Goal: Task Accomplishment & Management: Manage account settings

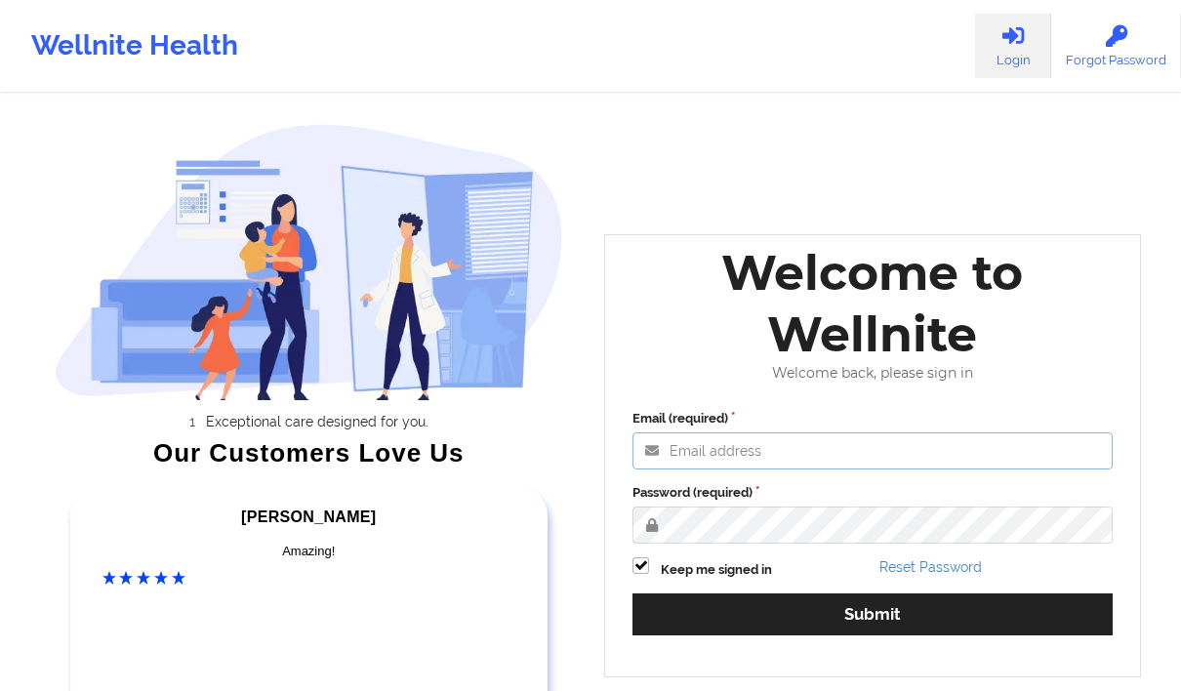
click at [696, 443] on input "Email (required)" at bounding box center [872, 450] width 480 height 37
type input "[EMAIL_ADDRESS][DOMAIN_NAME]"
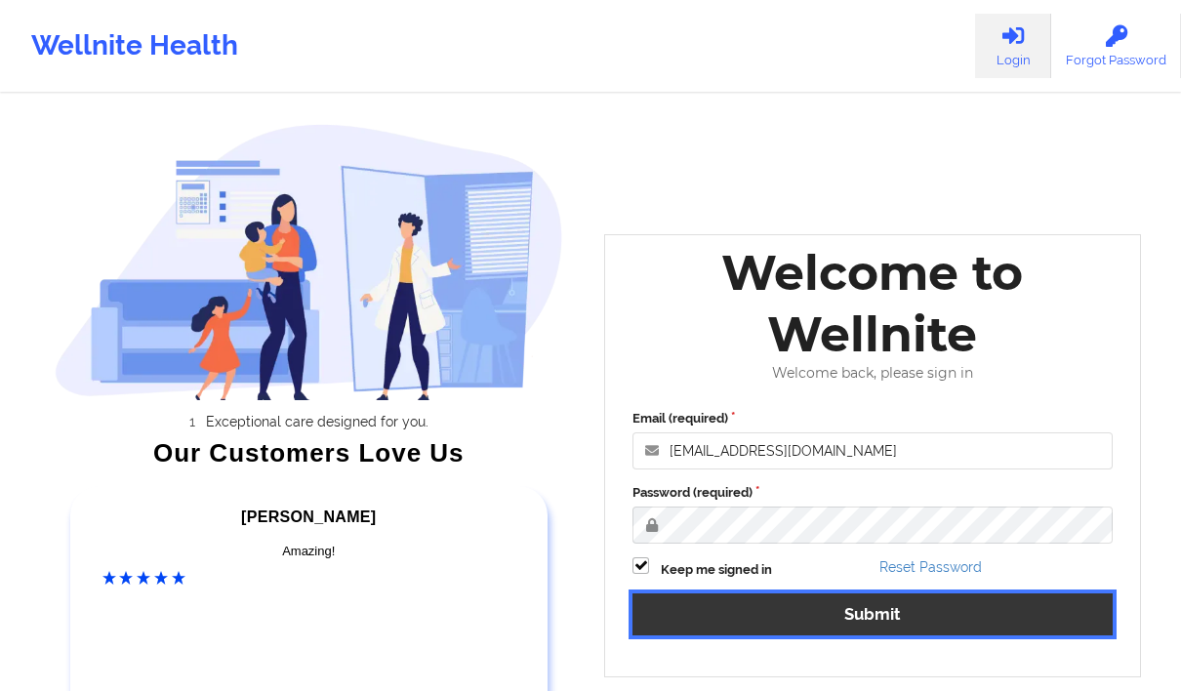
click at [758, 607] on button "Submit" at bounding box center [872, 614] width 480 height 42
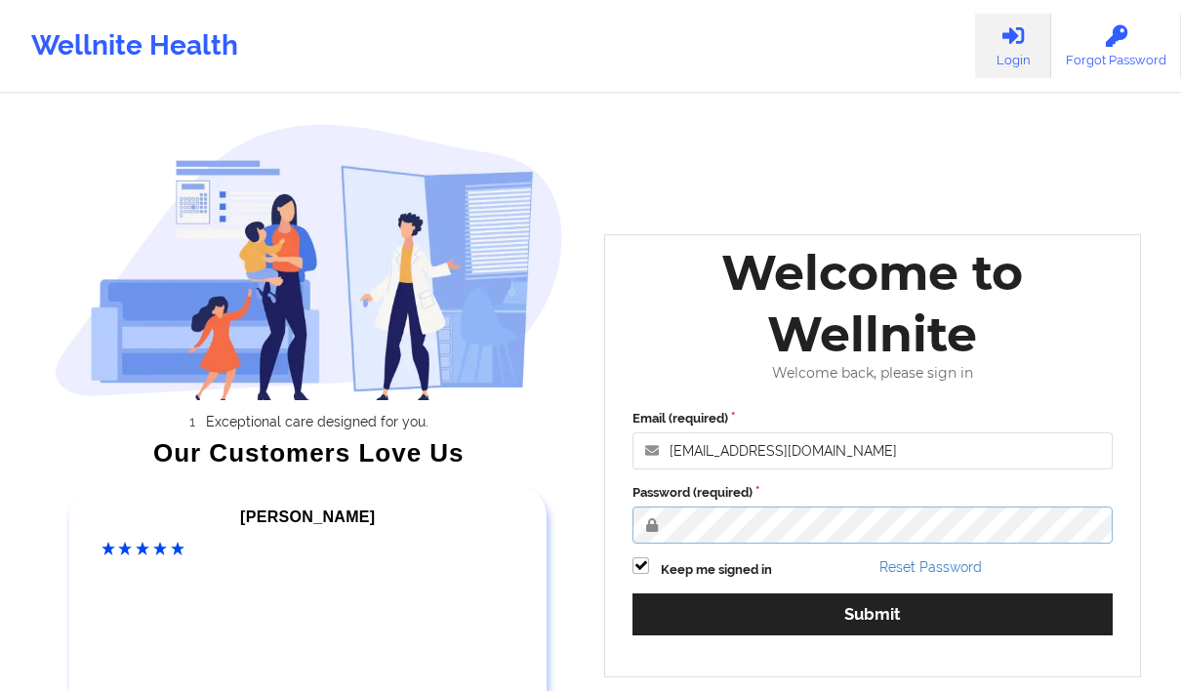
scroll to position [205, 0]
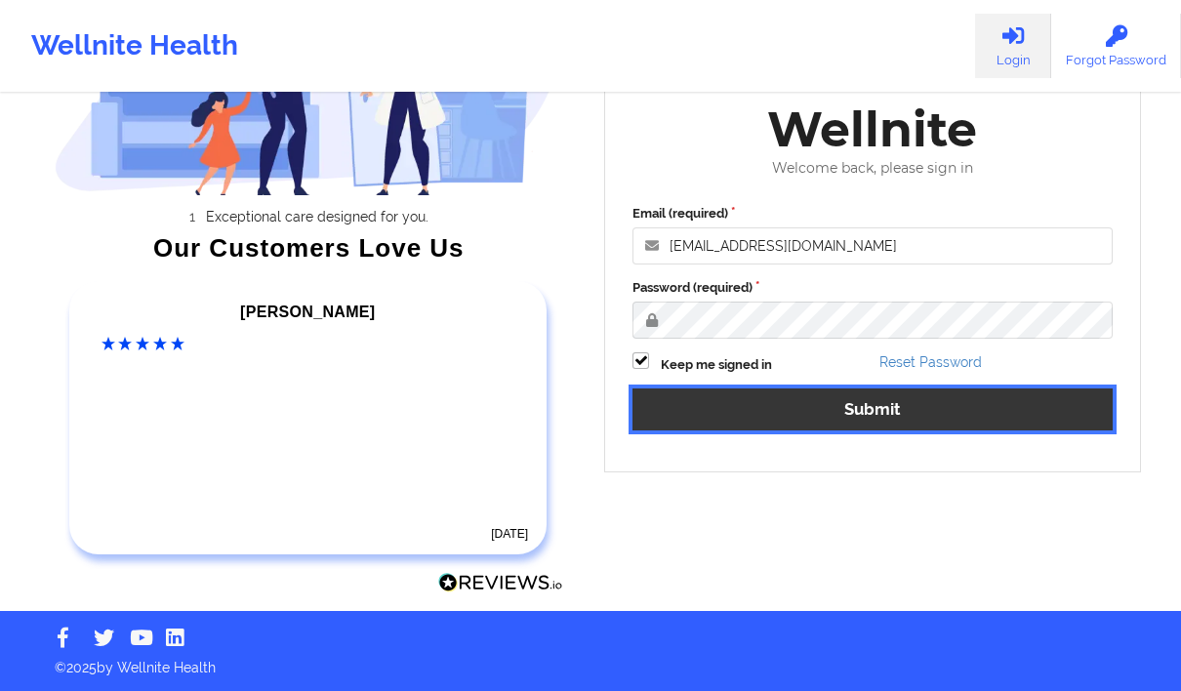
click at [928, 419] on button "Submit" at bounding box center [872, 409] width 480 height 42
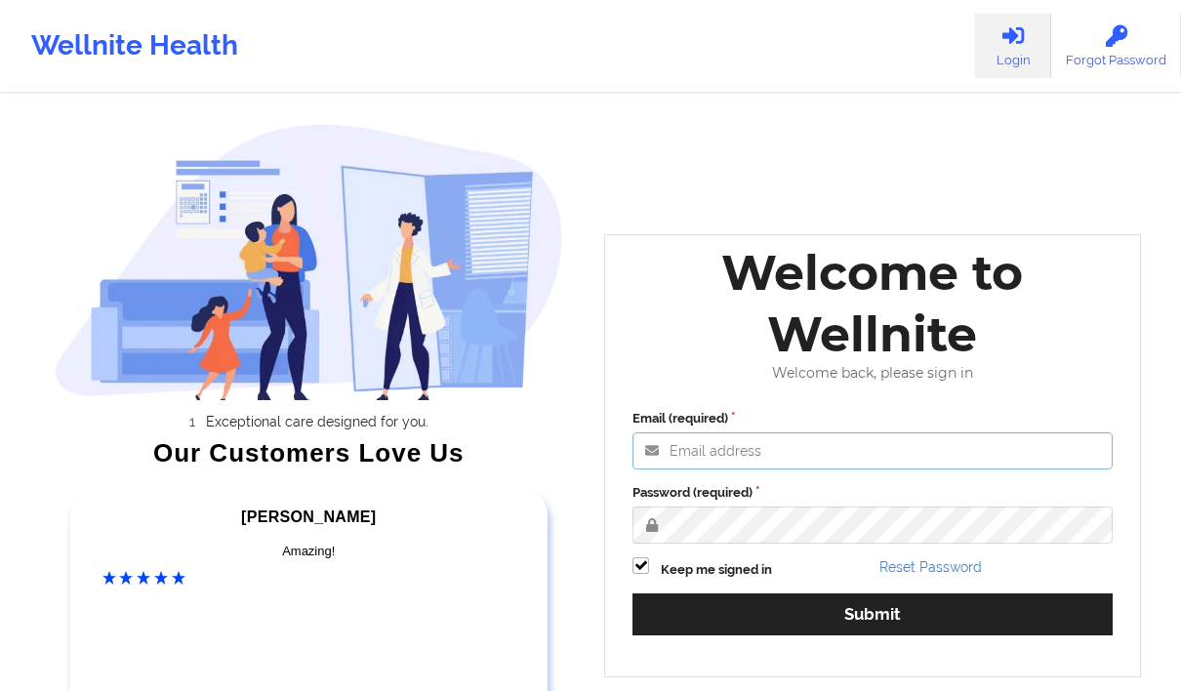
click at [672, 460] on input "Email (required)" at bounding box center [872, 450] width 480 height 37
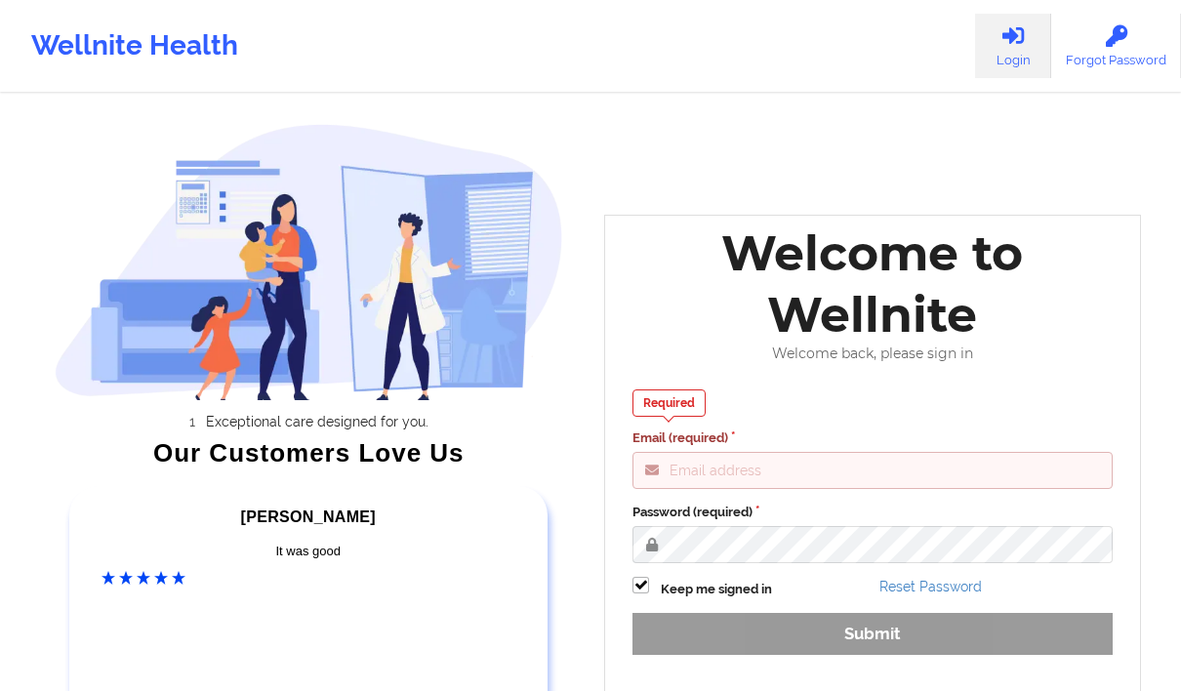
click at [1012, 609] on div "Required Email (required) Password (required) Keep me signed in Reset Password …" at bounding box center [872, 528] width 507 height 305
click at [746, 477] on input "Email (required)" at bounding box center [872, 470] width 480 height 37
type input "[EMAIL_ADDRESS][DOMAIN_NAME]"
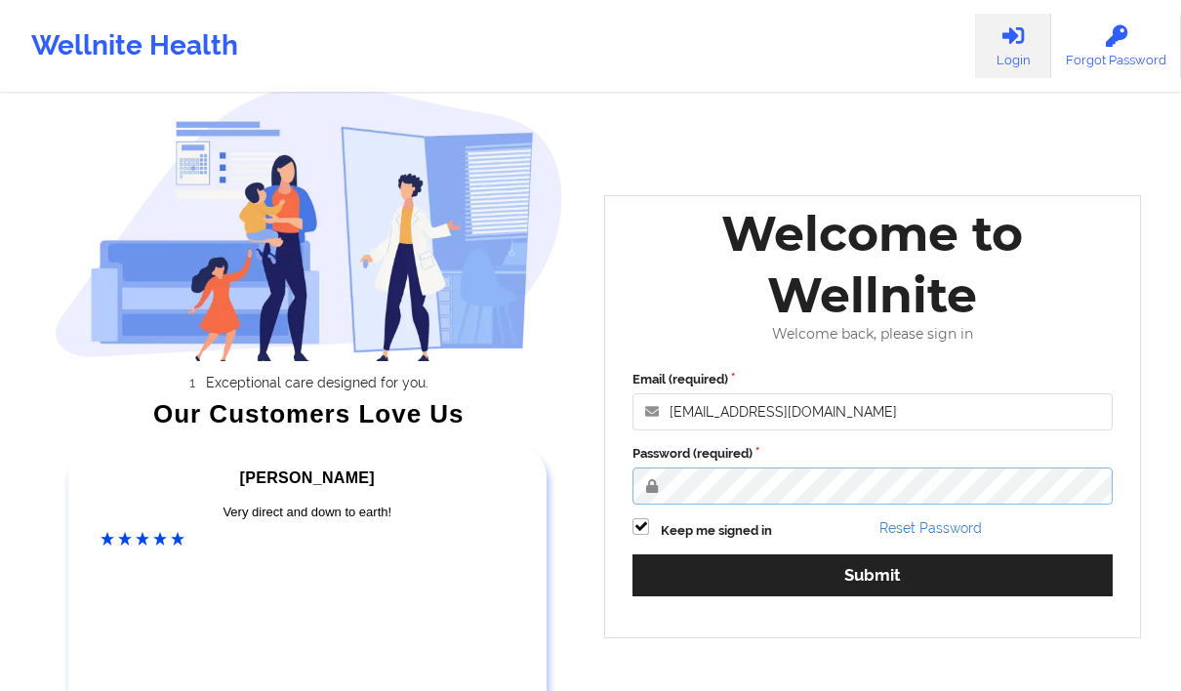
scroll to position [130, 0]
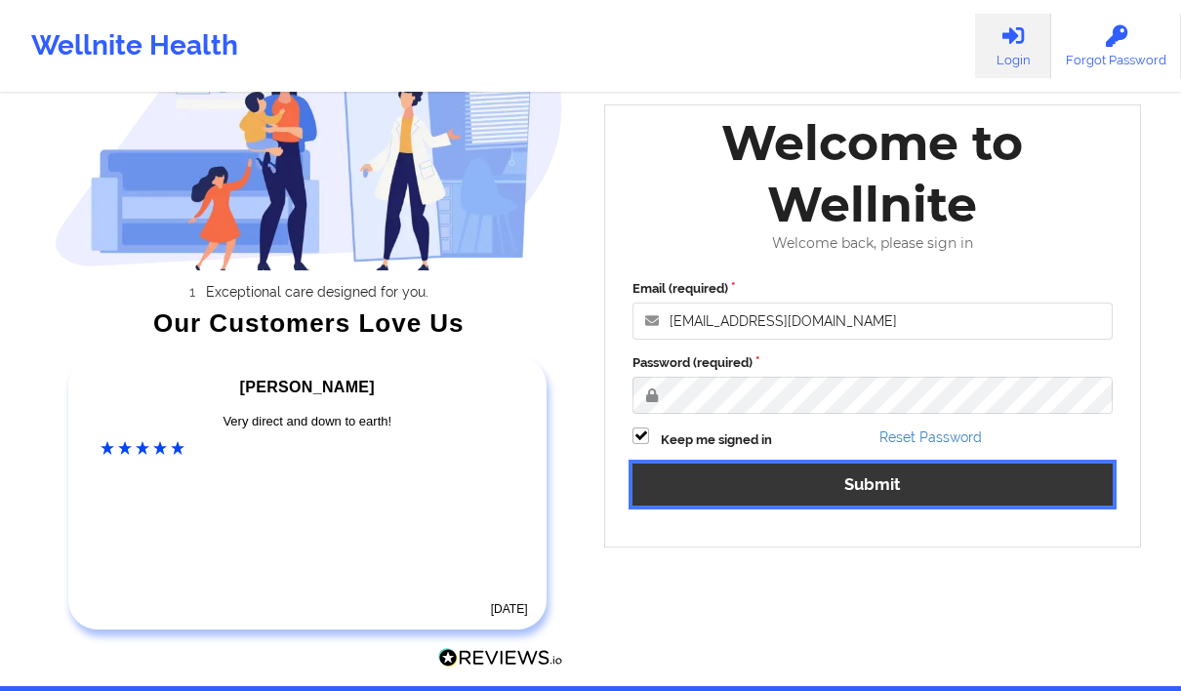
click at [961, 472] on button "Submit" at bounding box center [872, 485] width 480 height 42
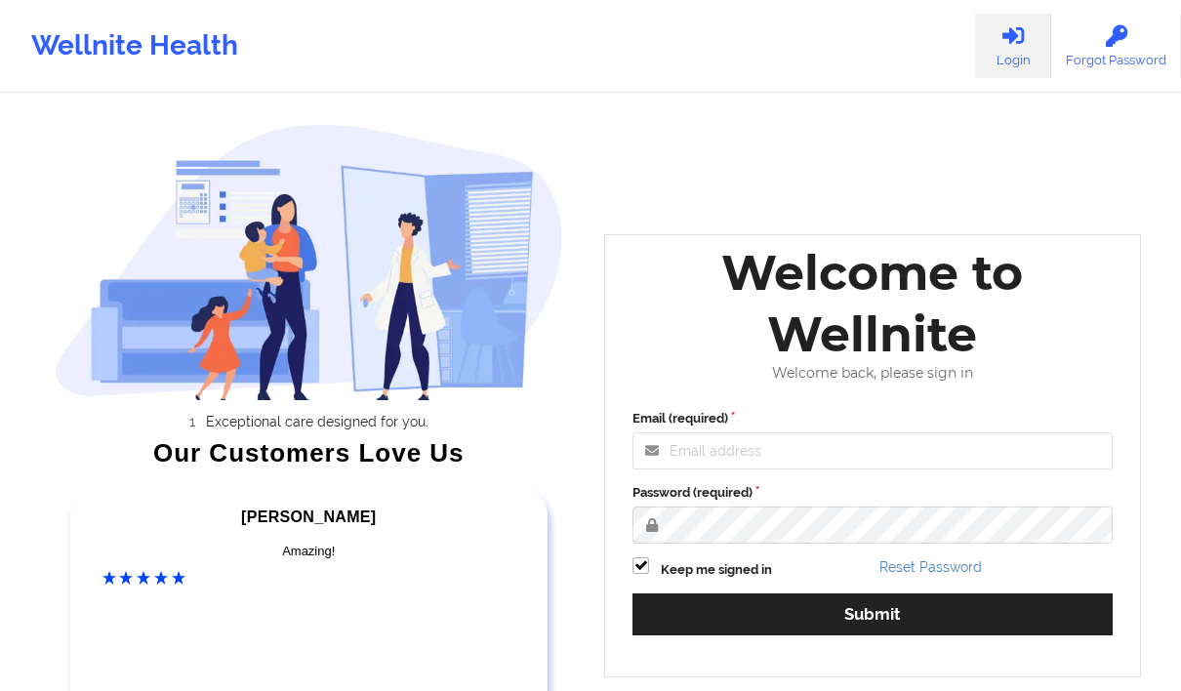
click at [1014, 35] on icon at bounding box center [1012, 35] width 25 height 21
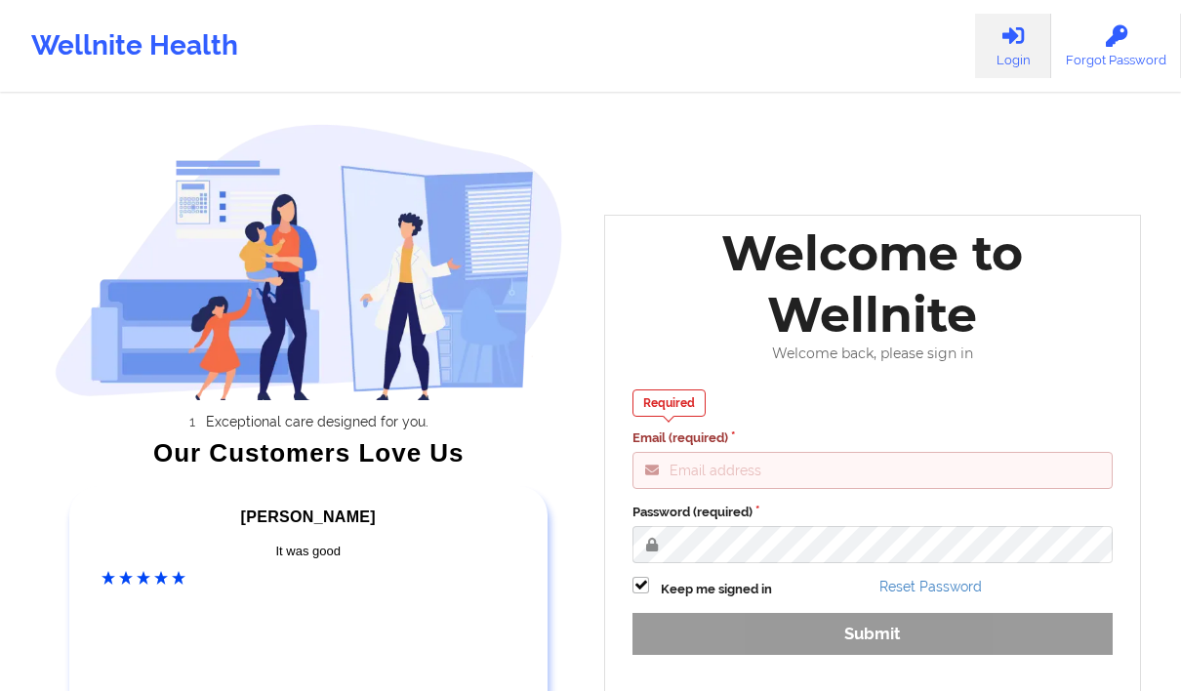
drag, startPoint x: 711, startPoint y: 453, endPoint x: 645, endPoint y: 156, distance: 304.0
click at [645, 156] on div "Exceptional care designed for you. Our Customers Love Us Alexandra C Amazing! 6…" at bounding box center [590, 408] width 1127 height 816
click at [703, 478] on input "Email (required)" at bounding box center [872, 470] width 480 height 37
type input "[EMAIL_ADDRESS][DOMAIN_NAME]"
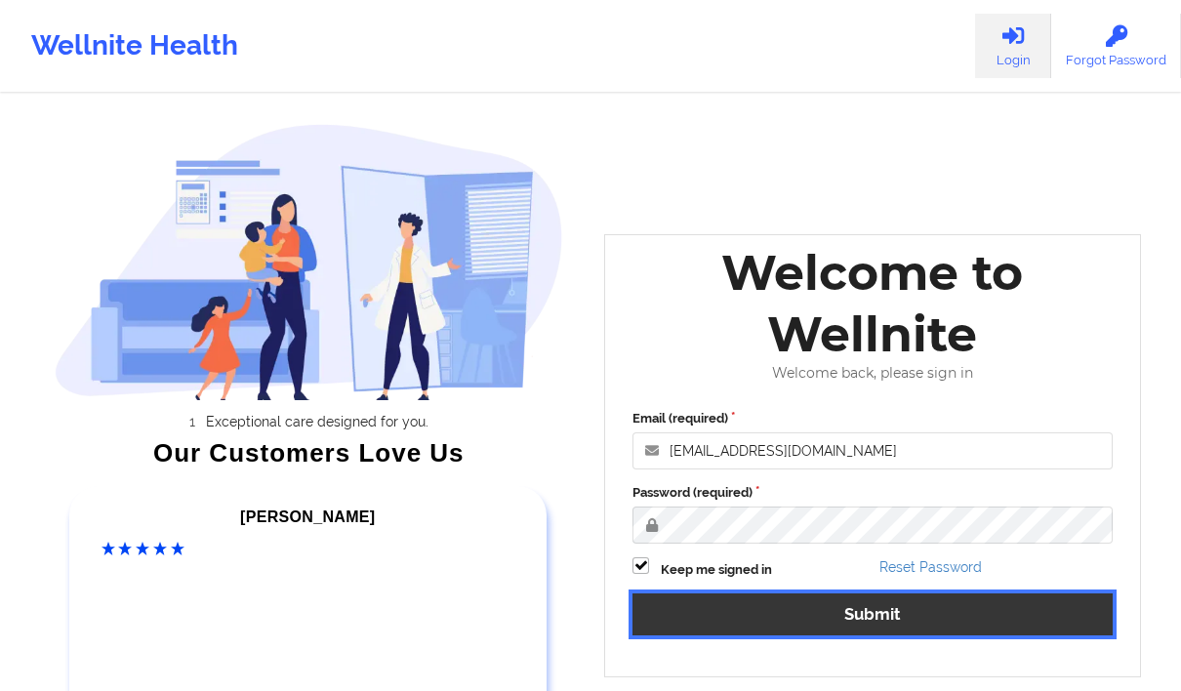
click at [758, 614] on button "Submit" at bounding box center [872, 614] width 480 height 42
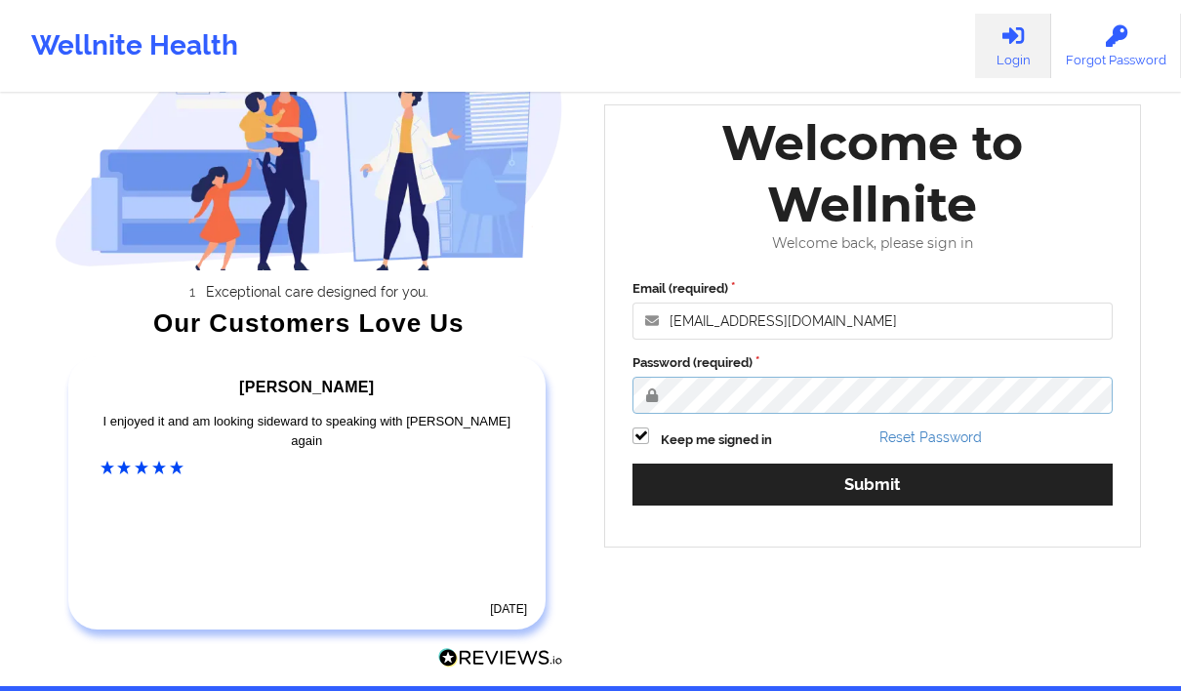
scroll to position [156, 0]
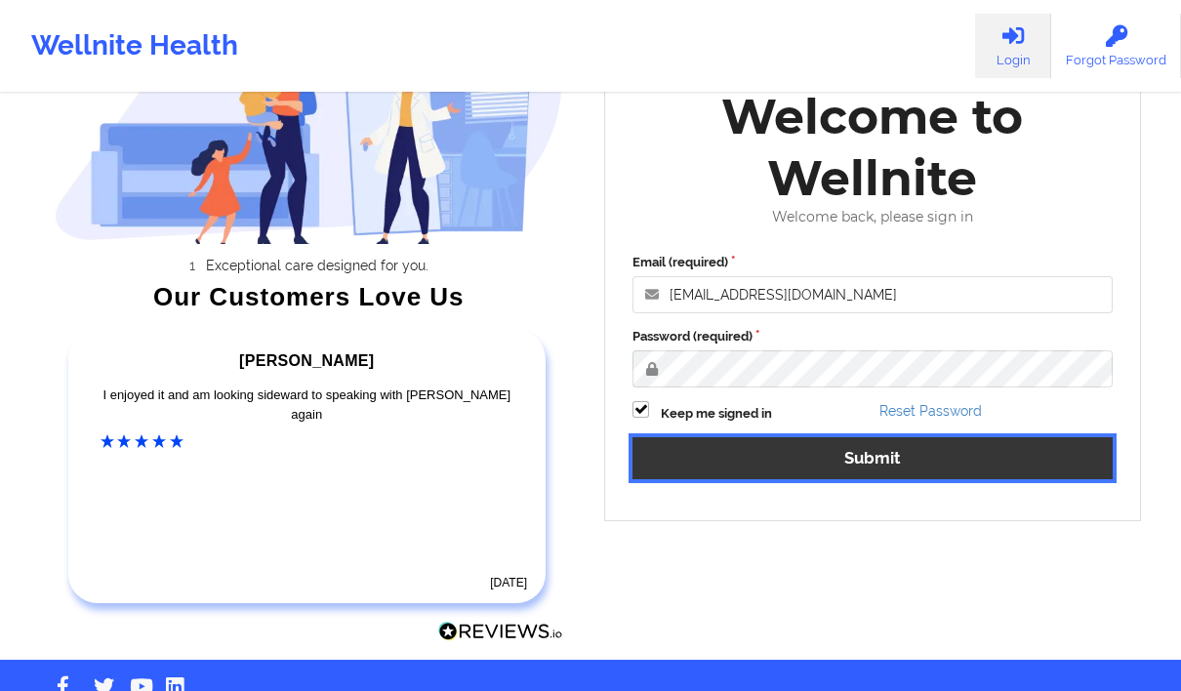
click at [956, 451] on button "Submit" at bounding box center [872, 458] width 480 height 42
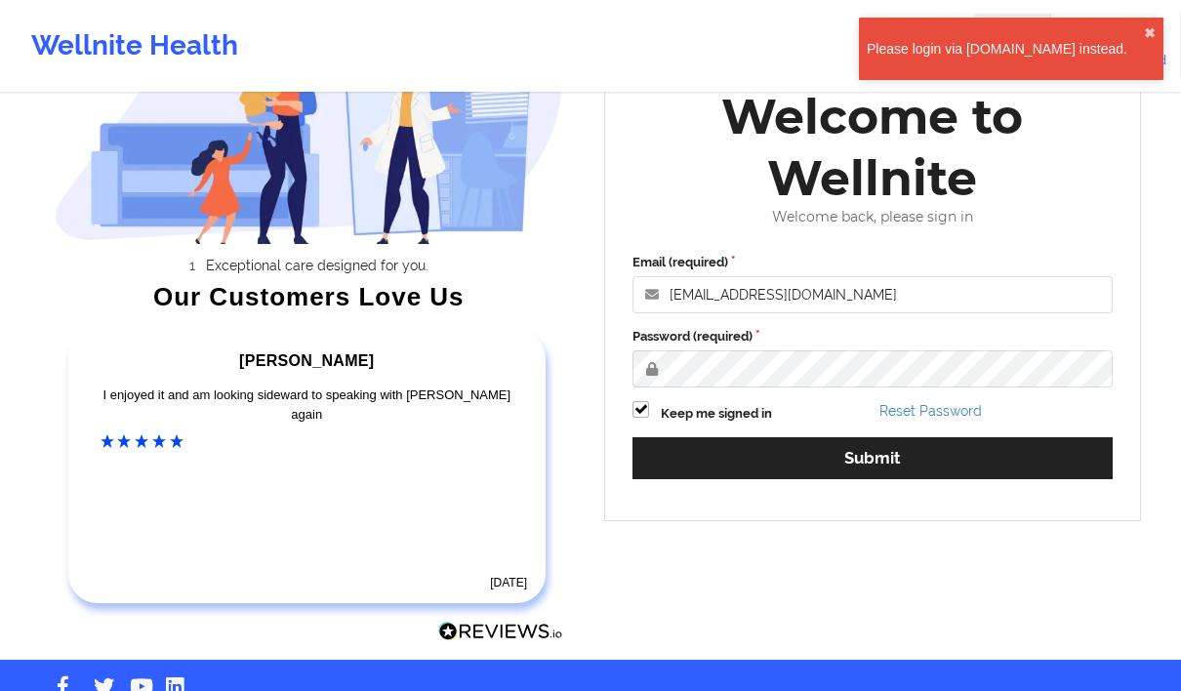
click at [1016, 40] on div "Please login via [DOMAIN_NAME] instead." at bounding box center [1005, 49] width 277 height 20
